Goal: Register for event/course

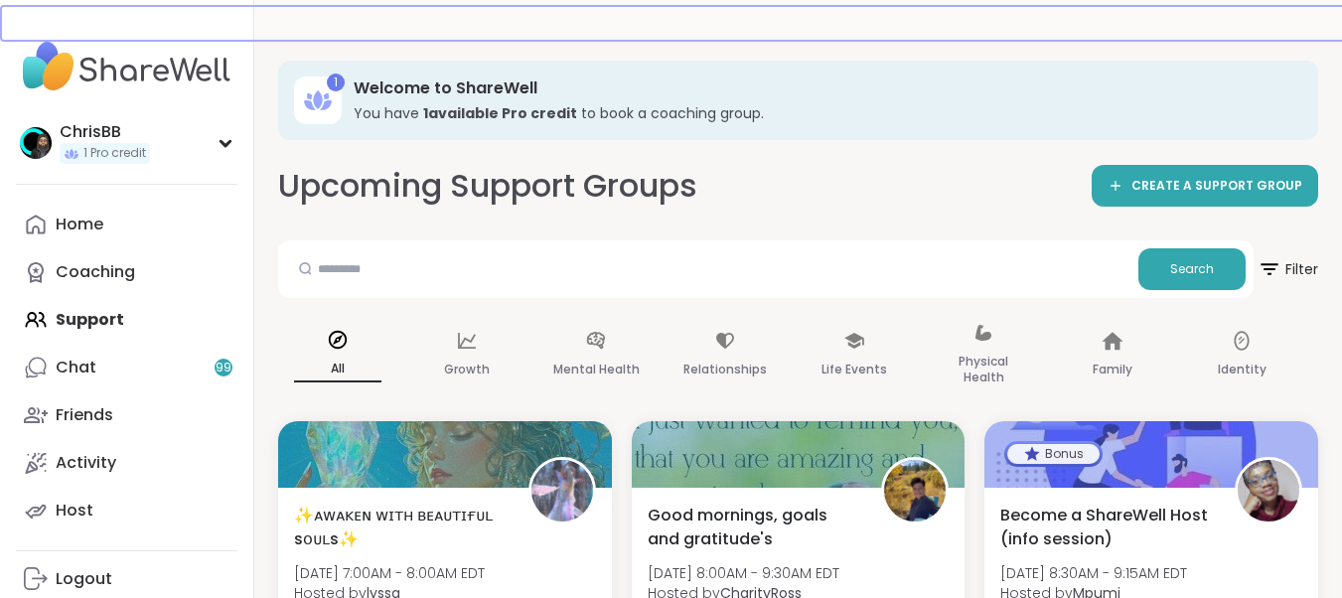
scroll to position [250, 0]
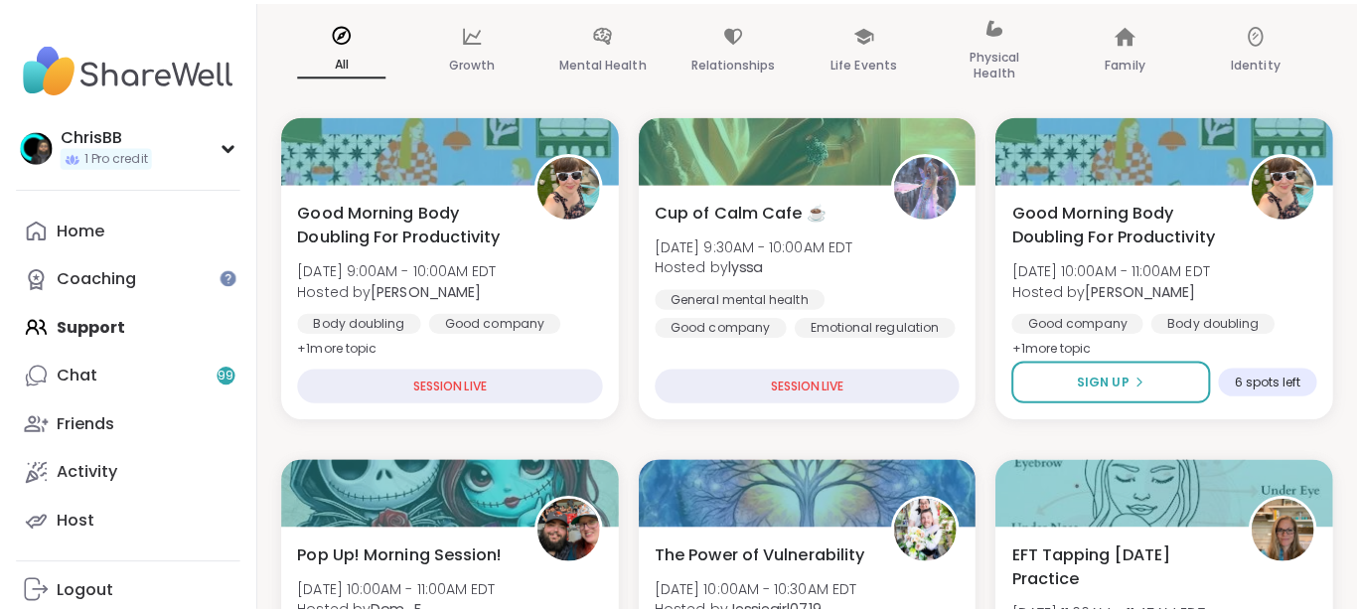
scroll to position [287, 0]
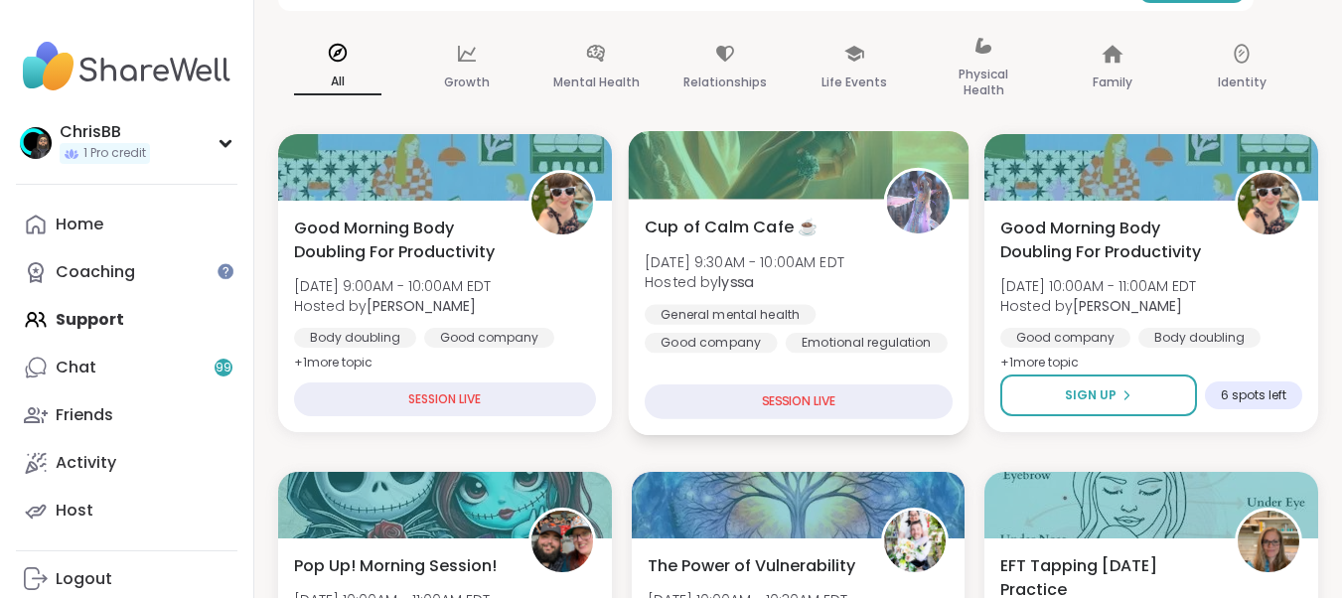
click at [754, 240] on div "Cup of Calm Cafe ☕️ [DATE] 9:30AM - 10:00AM EDT Hosted by lyssa General mental …" at bounding box center [799, 284] width 308 height 138
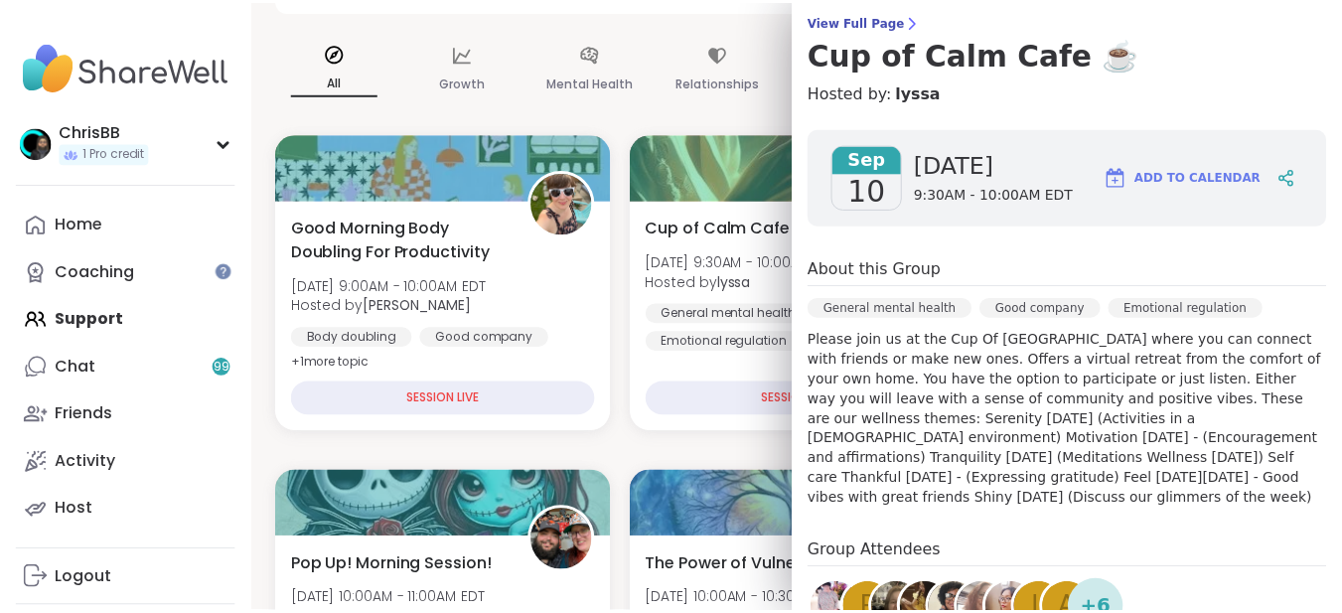
scroll to position [151, 0]
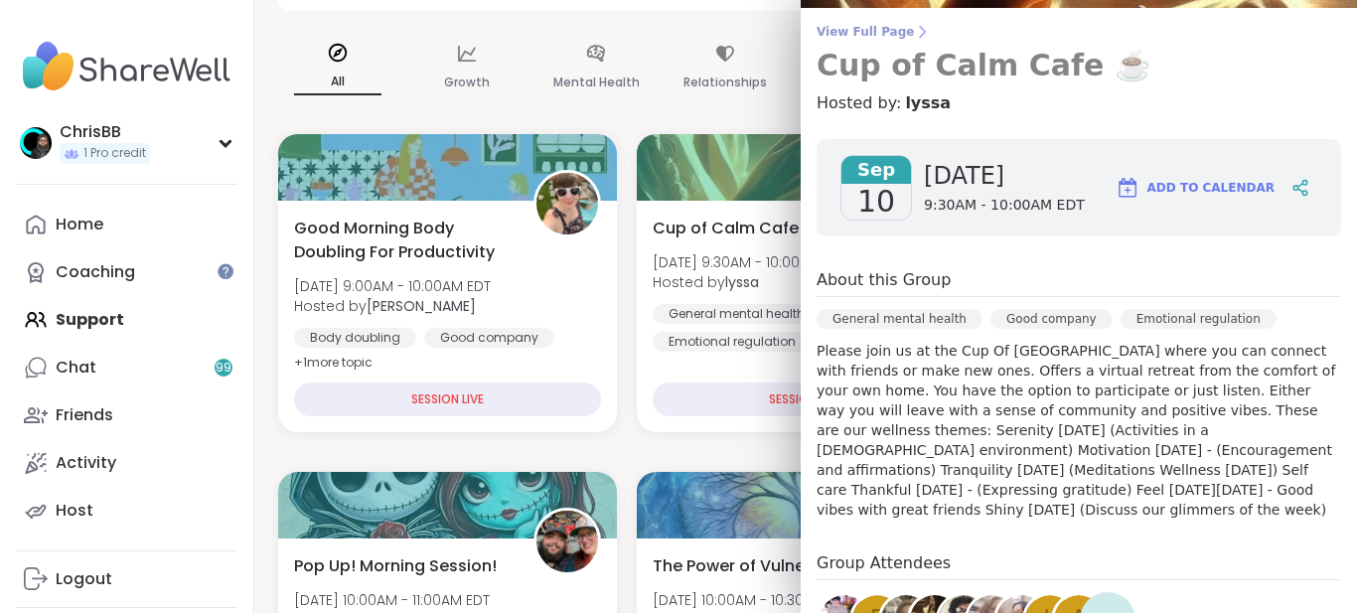
click at [858, 27] on span "View Full Page" at bounding box center [1078, 32] width 524 height 16
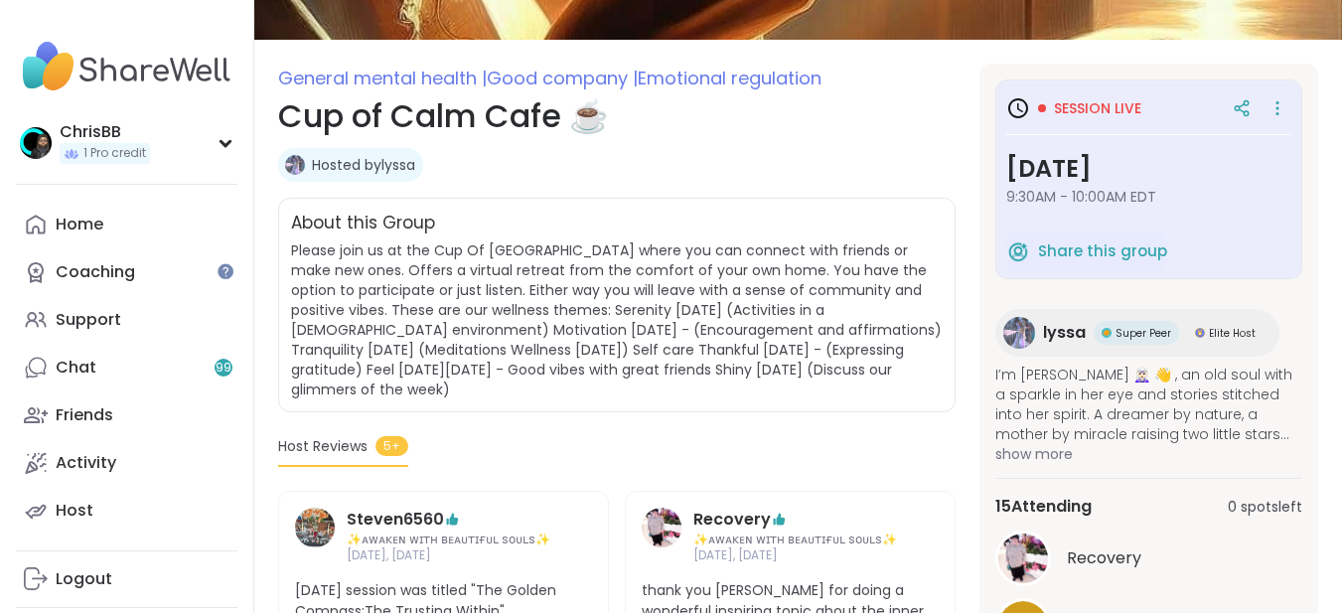
scroll to position [192, 0]
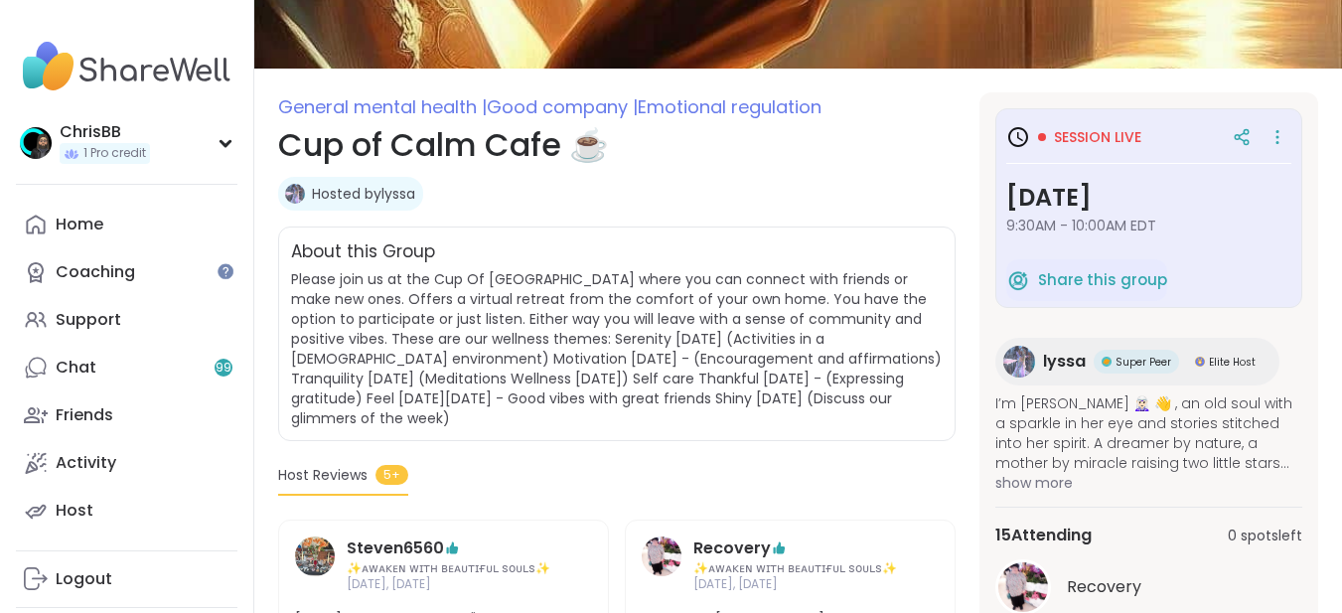
click at [91, 77] on img at bounding box center [126, 67] width 221 height 70
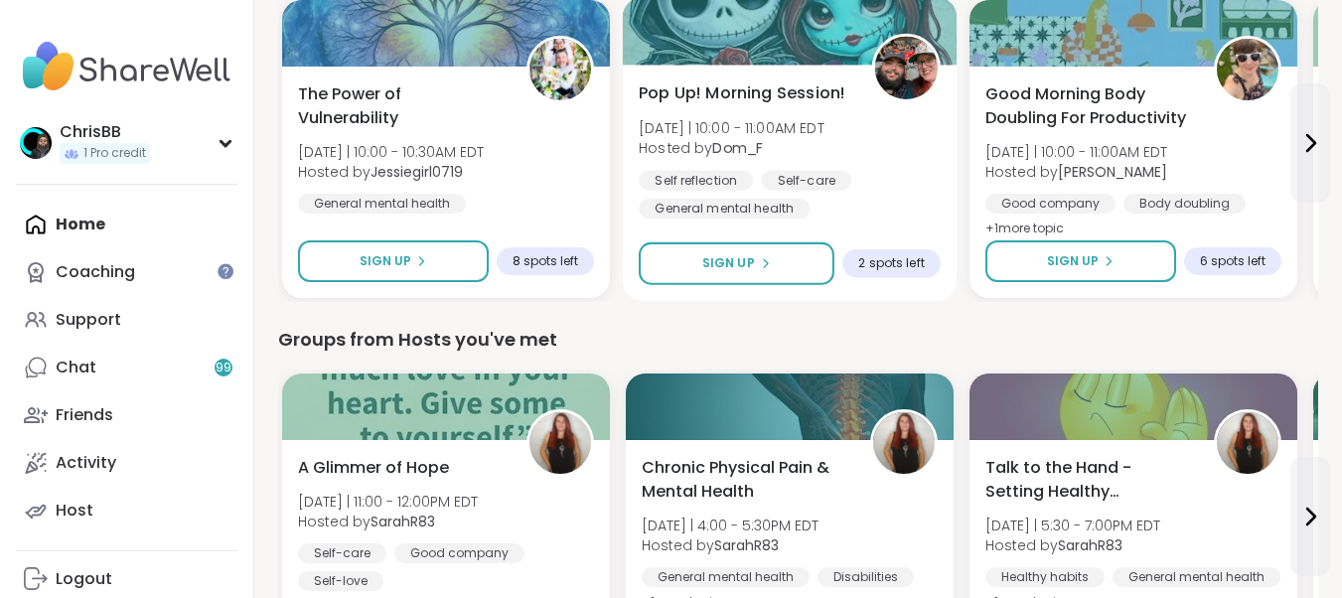
scroll to position [397, 0]
